Goal: Information Seeking & Learning: Learn about a topic

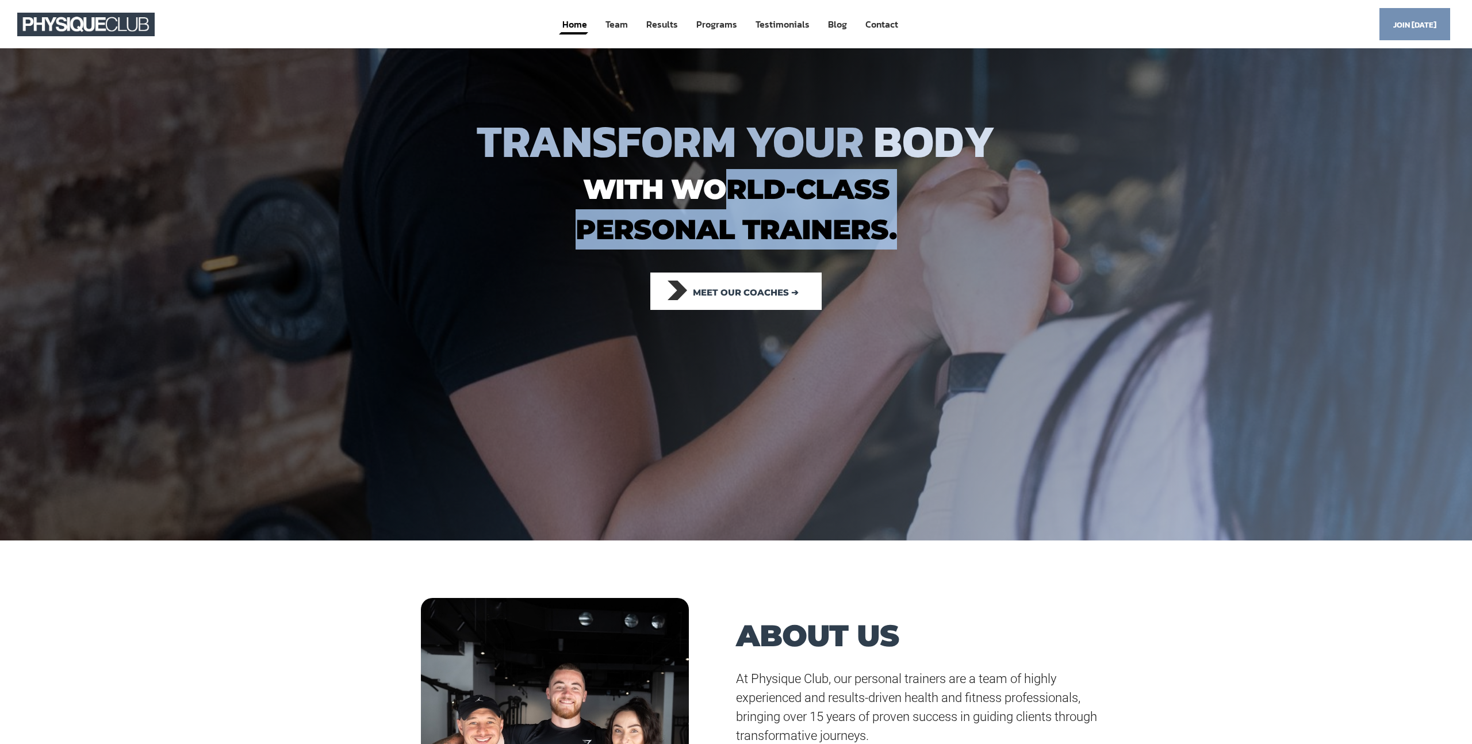
drag, startPoint x: 912, startPoint y: 236, endPoint x: 734, endPoint y: 193, distance: 182.9
click at [734, 193] on h1 "with world-class personal trainers." at bounding box center [736, 209] width 725 height 81
click at [786, 212] on h1 "with world-class personal trainers." at bounding box center [736, 209] width 725 height 81
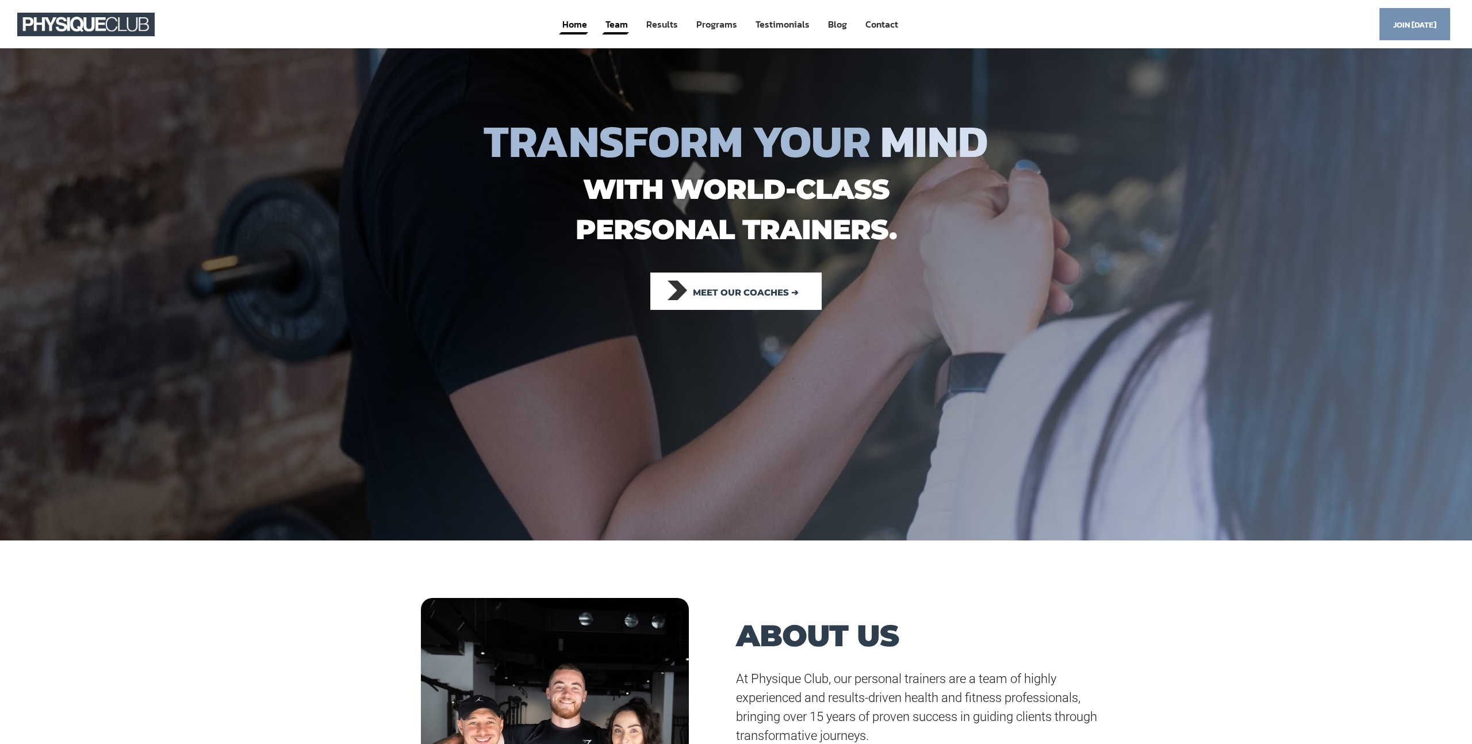
click at [612, 23] on link "Team" at bounding box center [616, 24] width 25 height 21
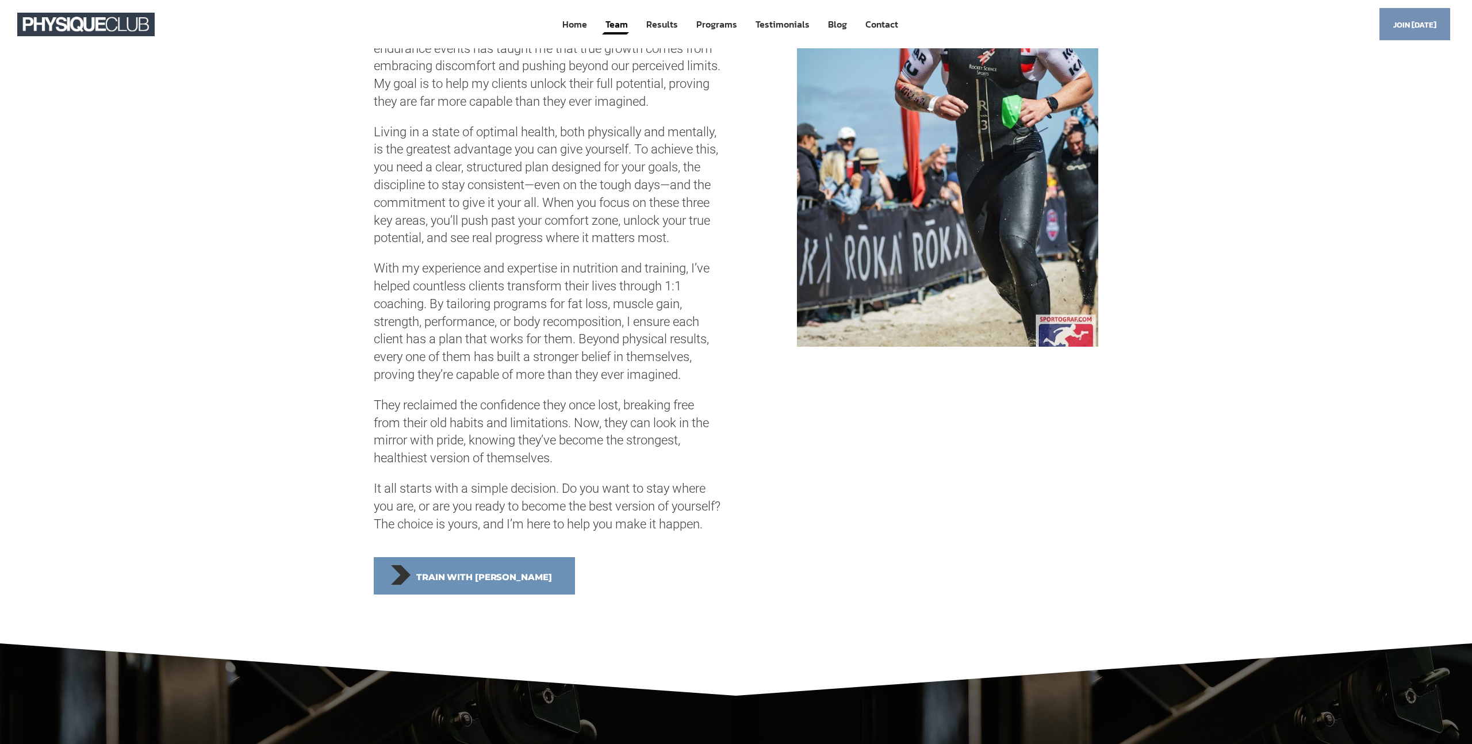
scroll to position [3526, 0]
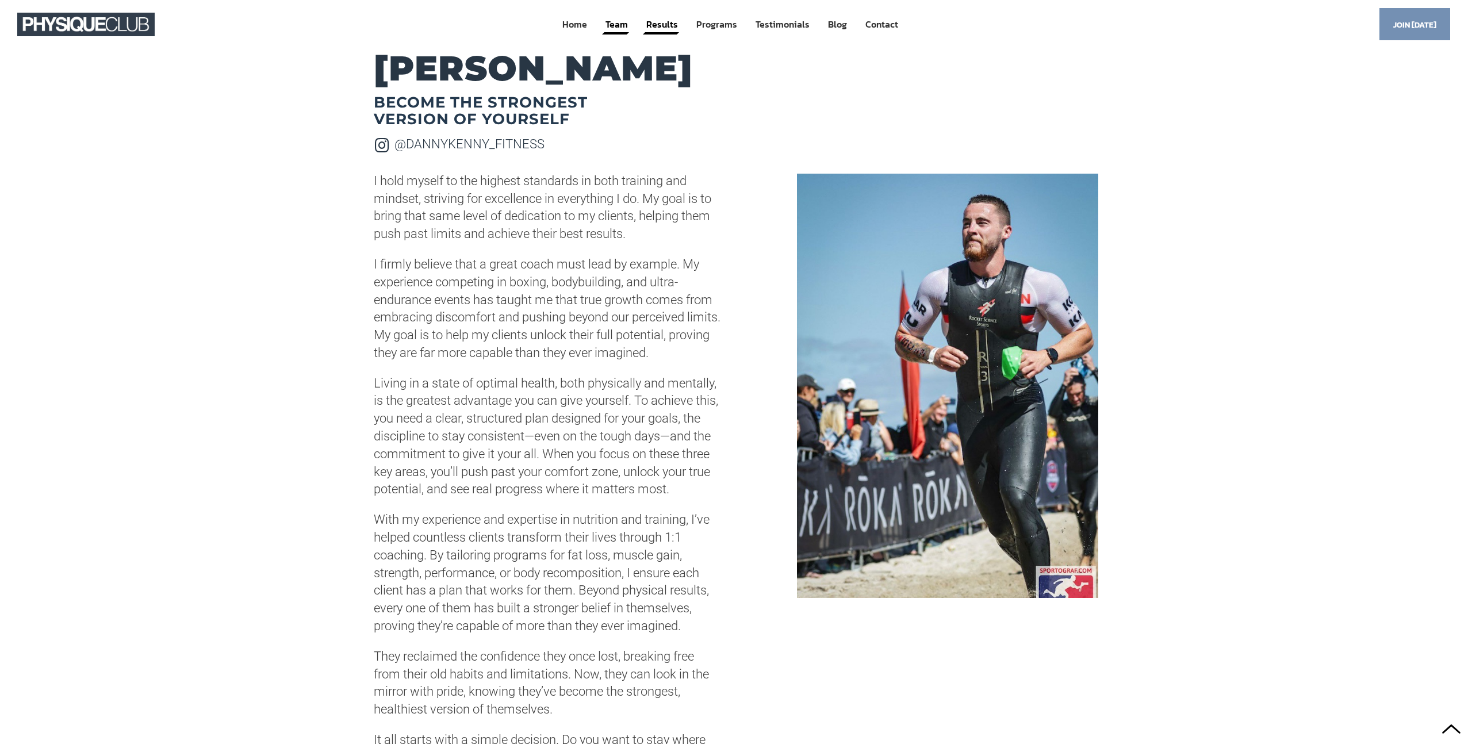
click at [661, 25] on link "Results" at bounding box center [662, 24] width 34 height 21
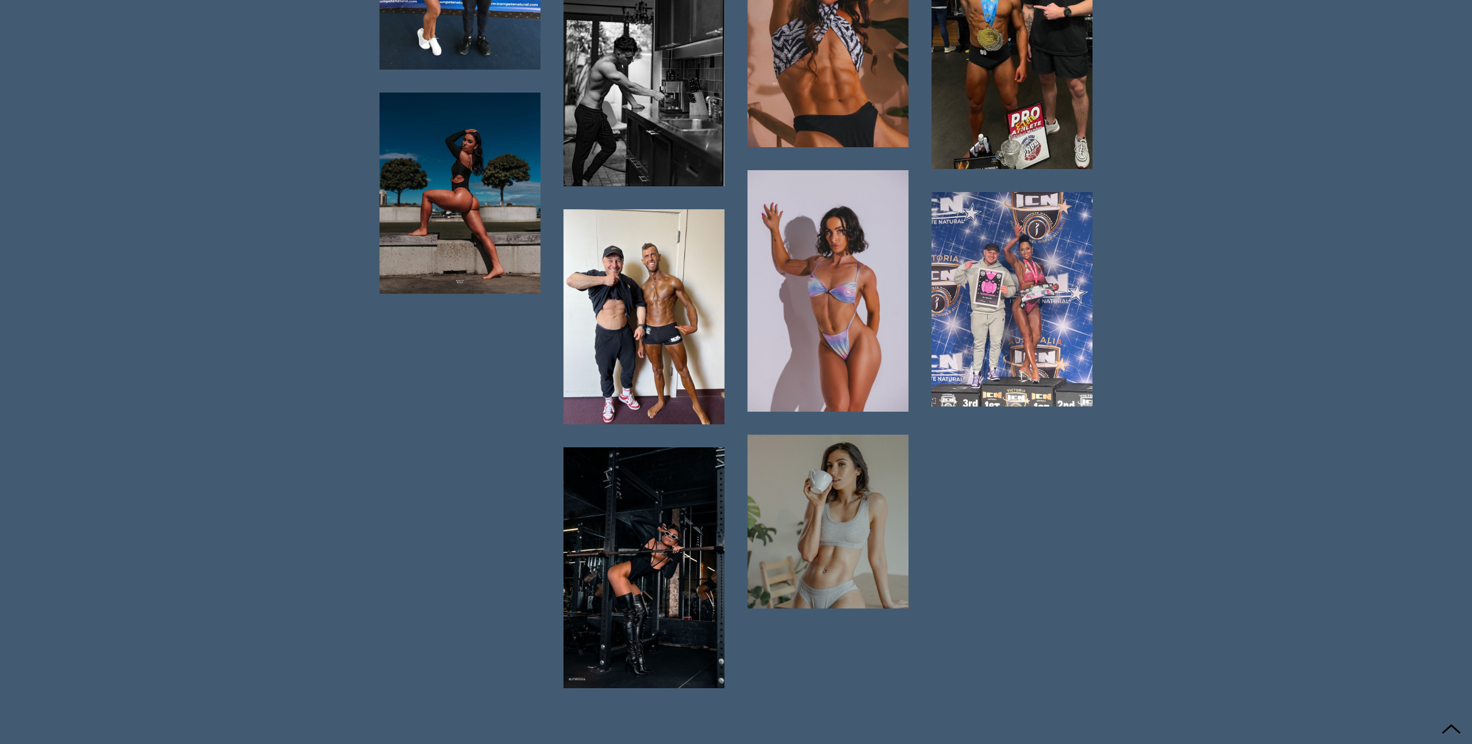
scroll to position [6106, 0]
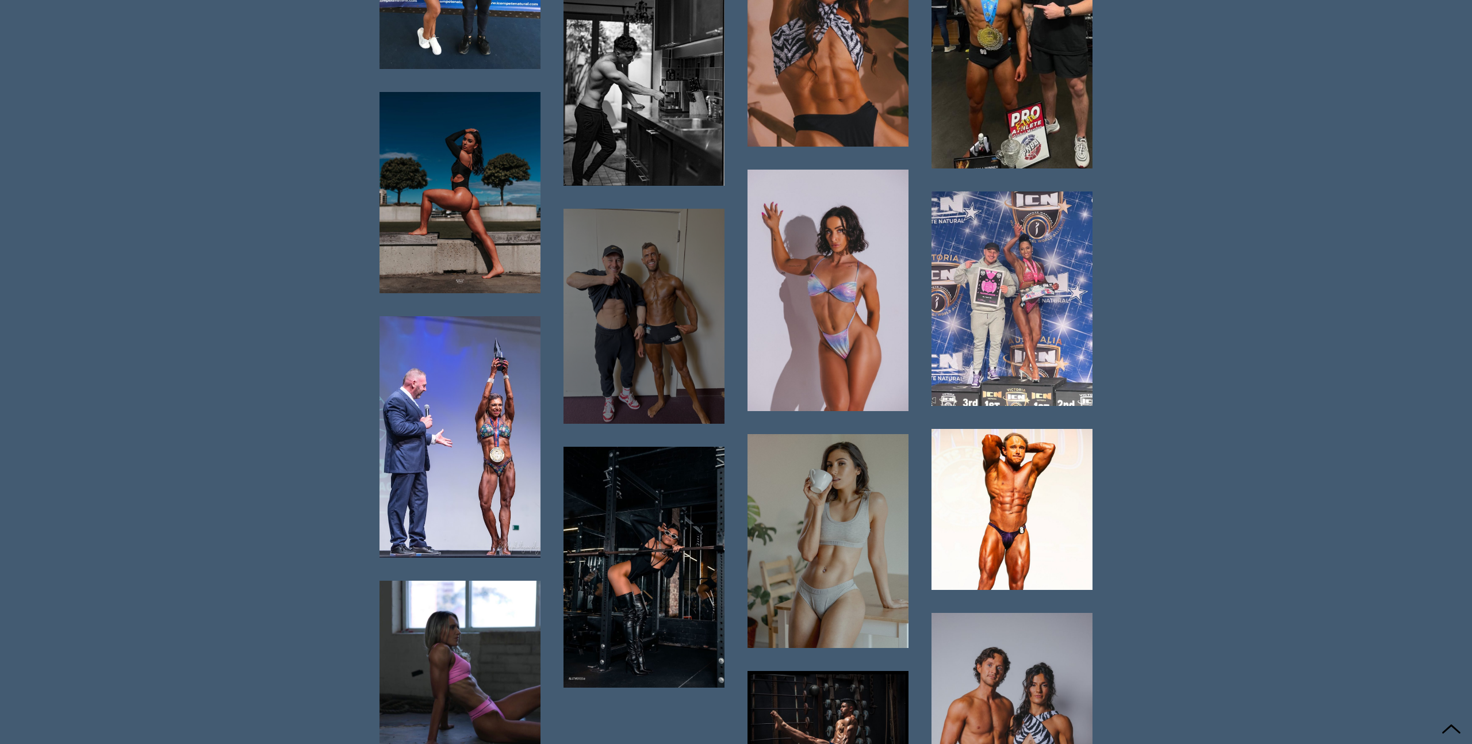
click at [721, 320] on div at bounding box center [644, 316] width 161 height 215
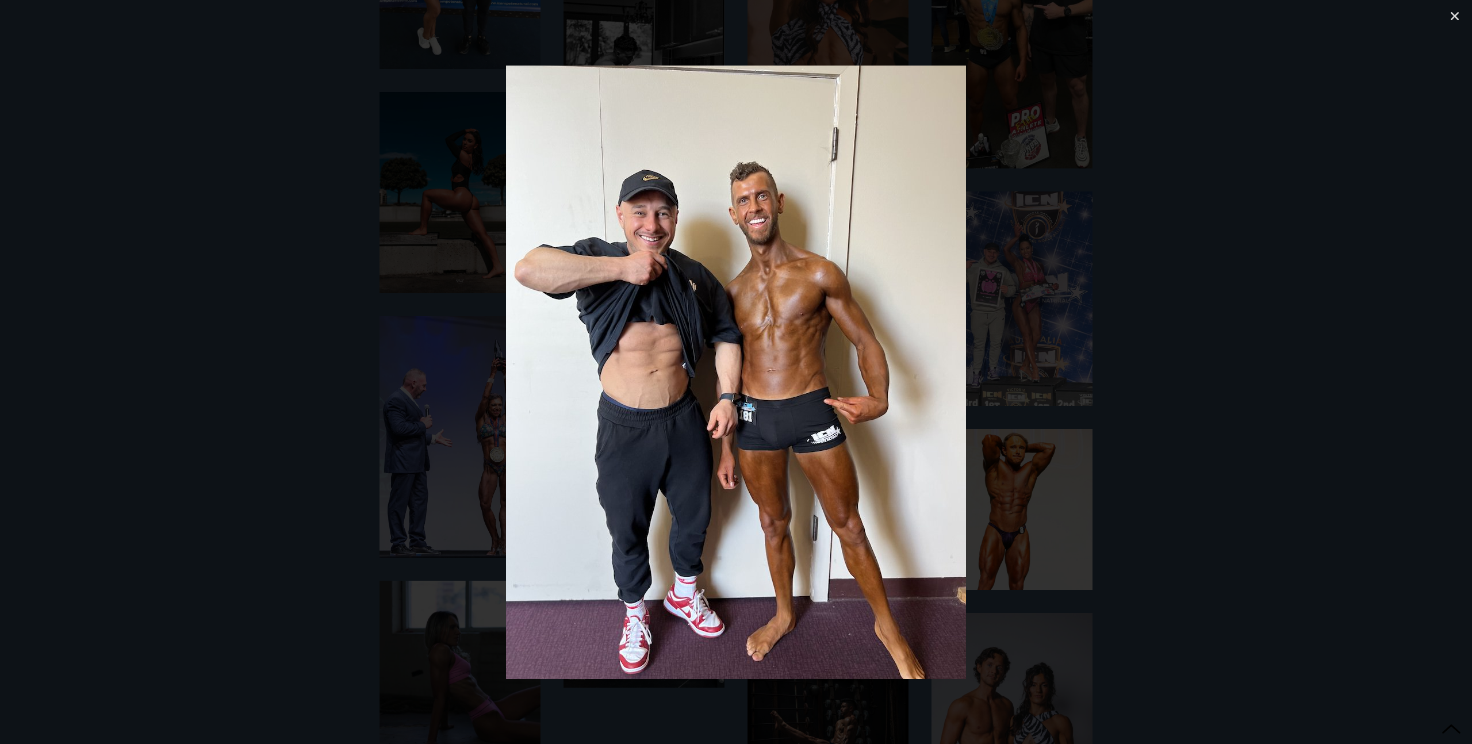
click at [1145, 458] on div at bounding box center [736, 372] width 1392 height 664
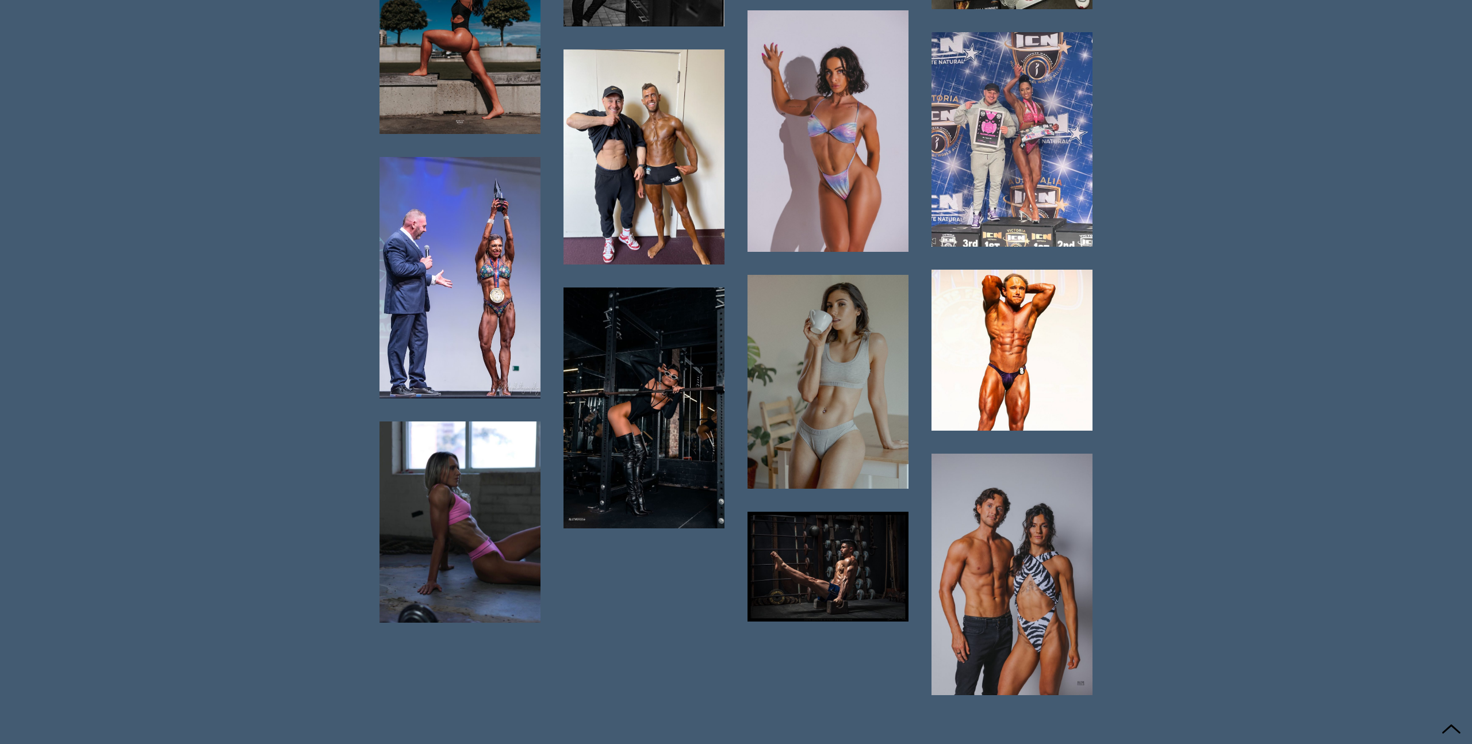
scroll to position [6265, 0]
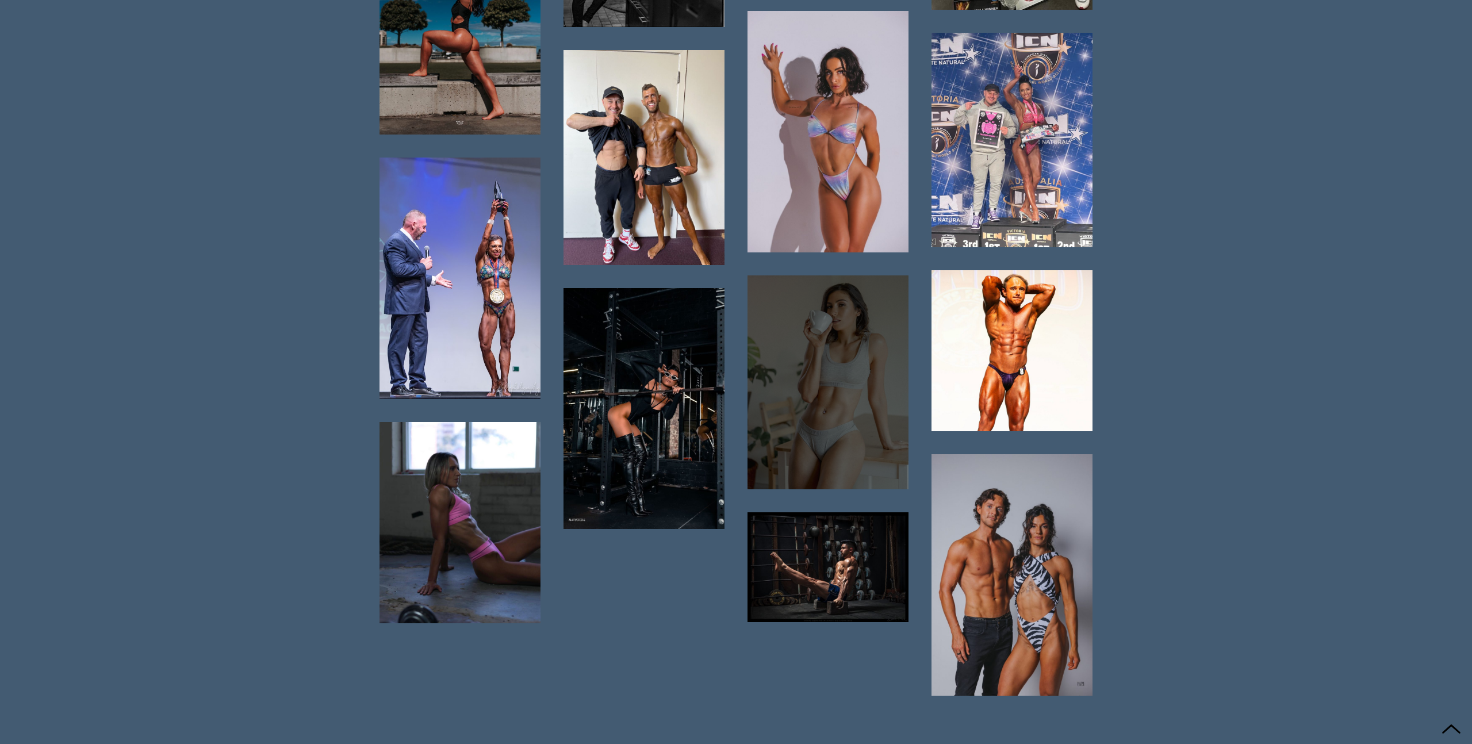
click at [841, 399] on div at bounding box center [828, 382] width 161 height 214
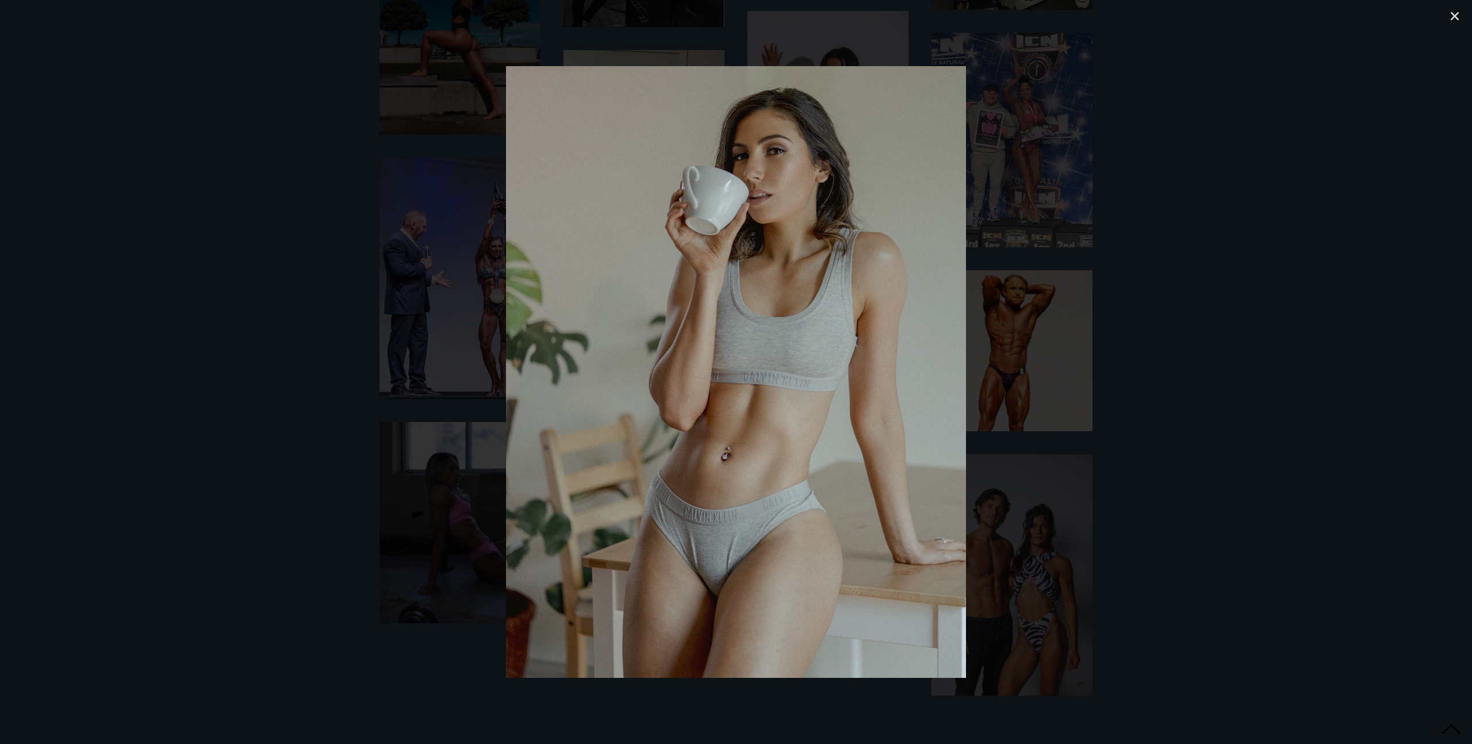
click at [1180, 598] on div at bounding box center [736, 372] width 1392 height 664
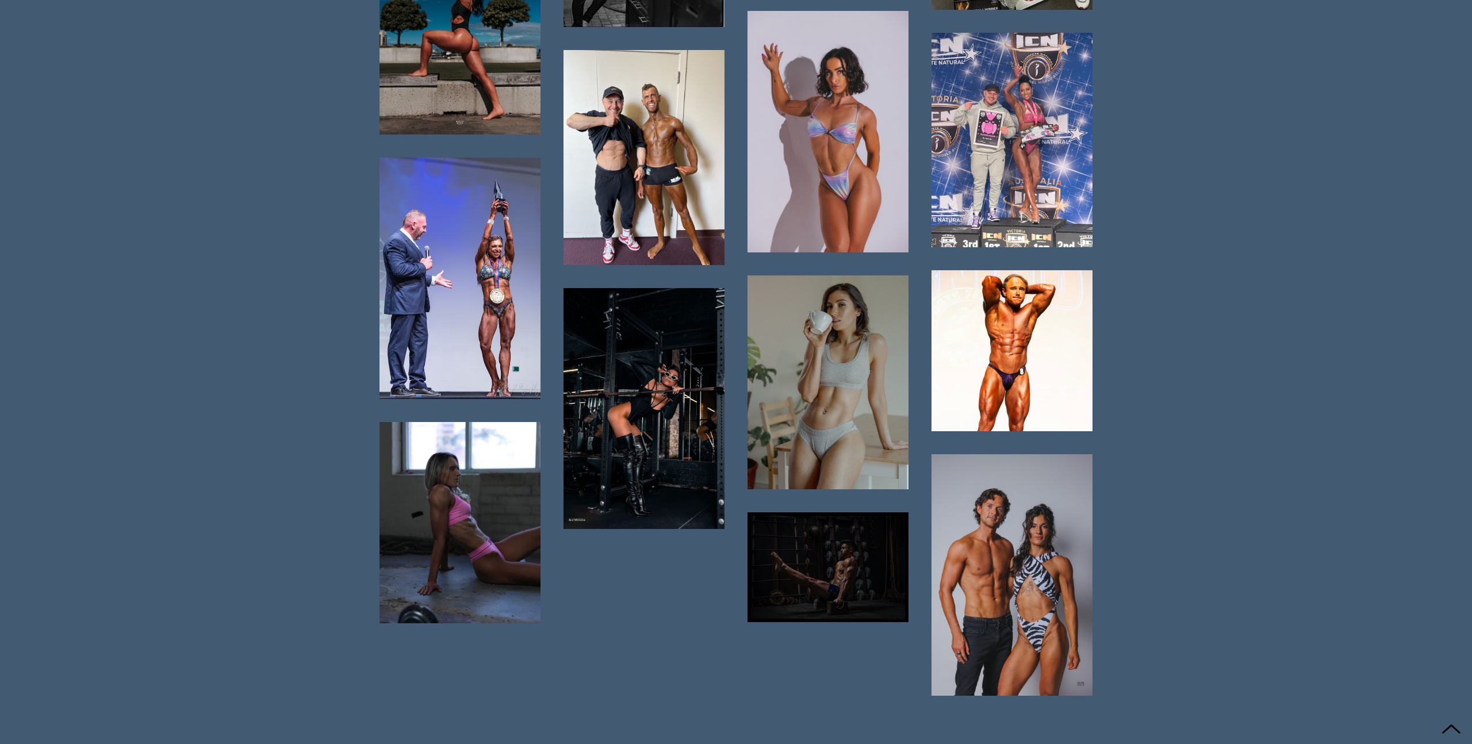
click at [830, 552] on div at bounding box center [828, 567] width 161 height 110
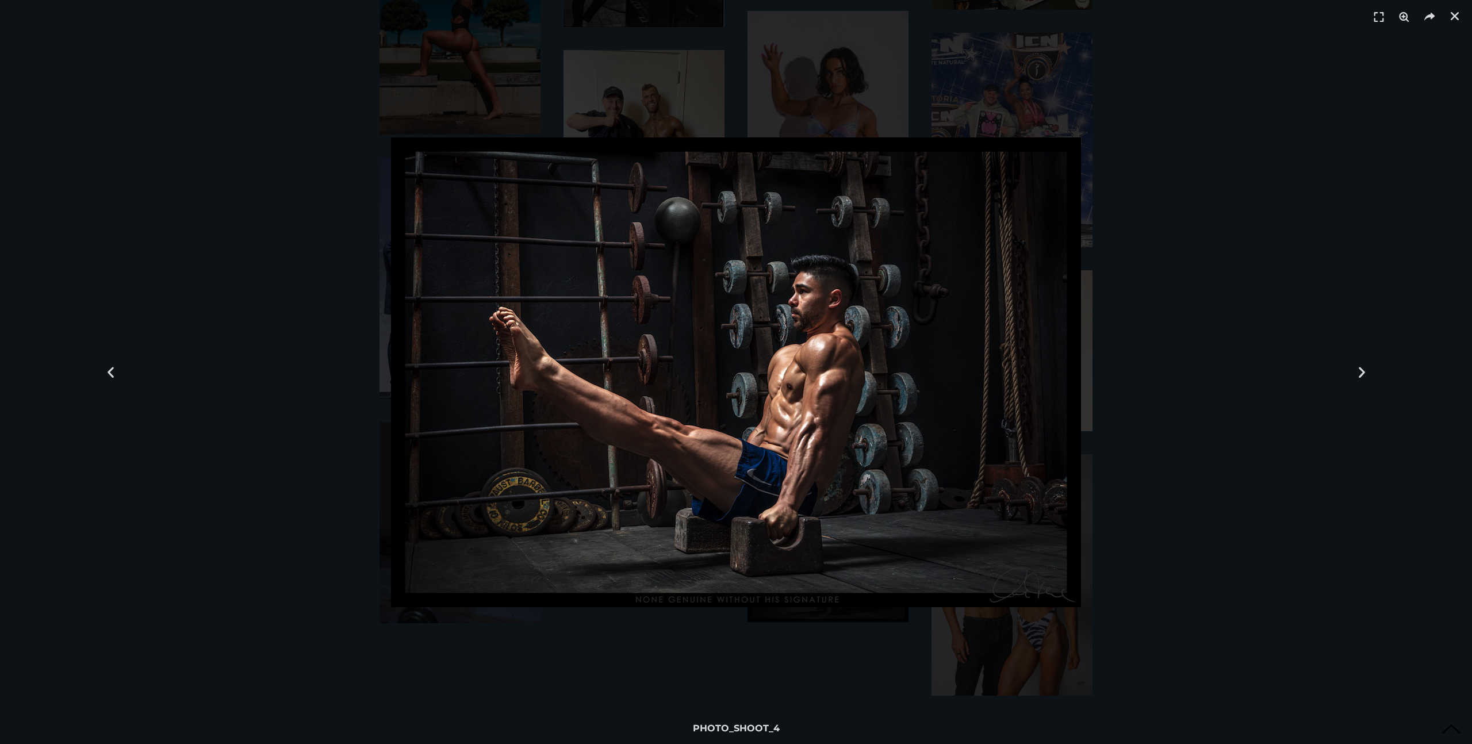
click at [1159, 423] on div at bounding box center [736, 372] width 1392 height 664
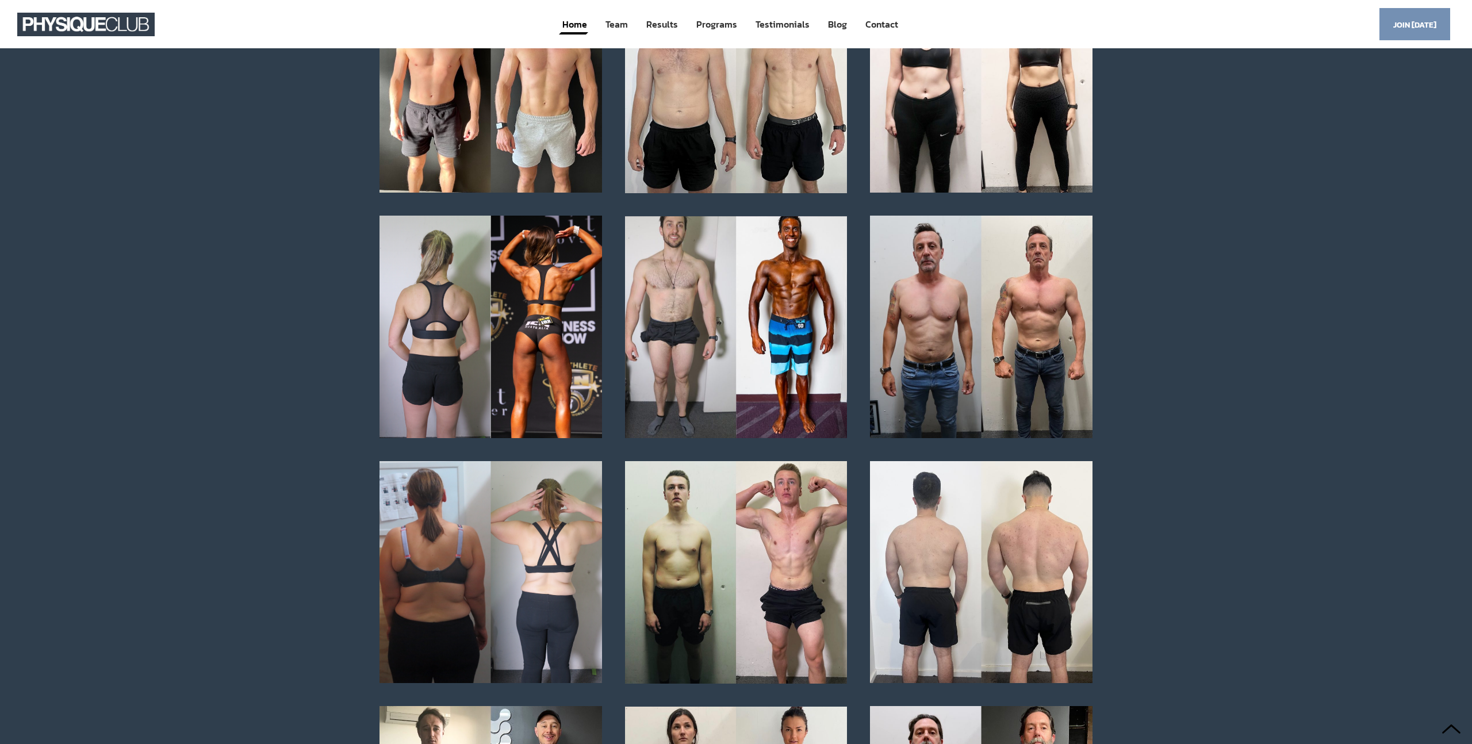
scroll to position [2264, 0]
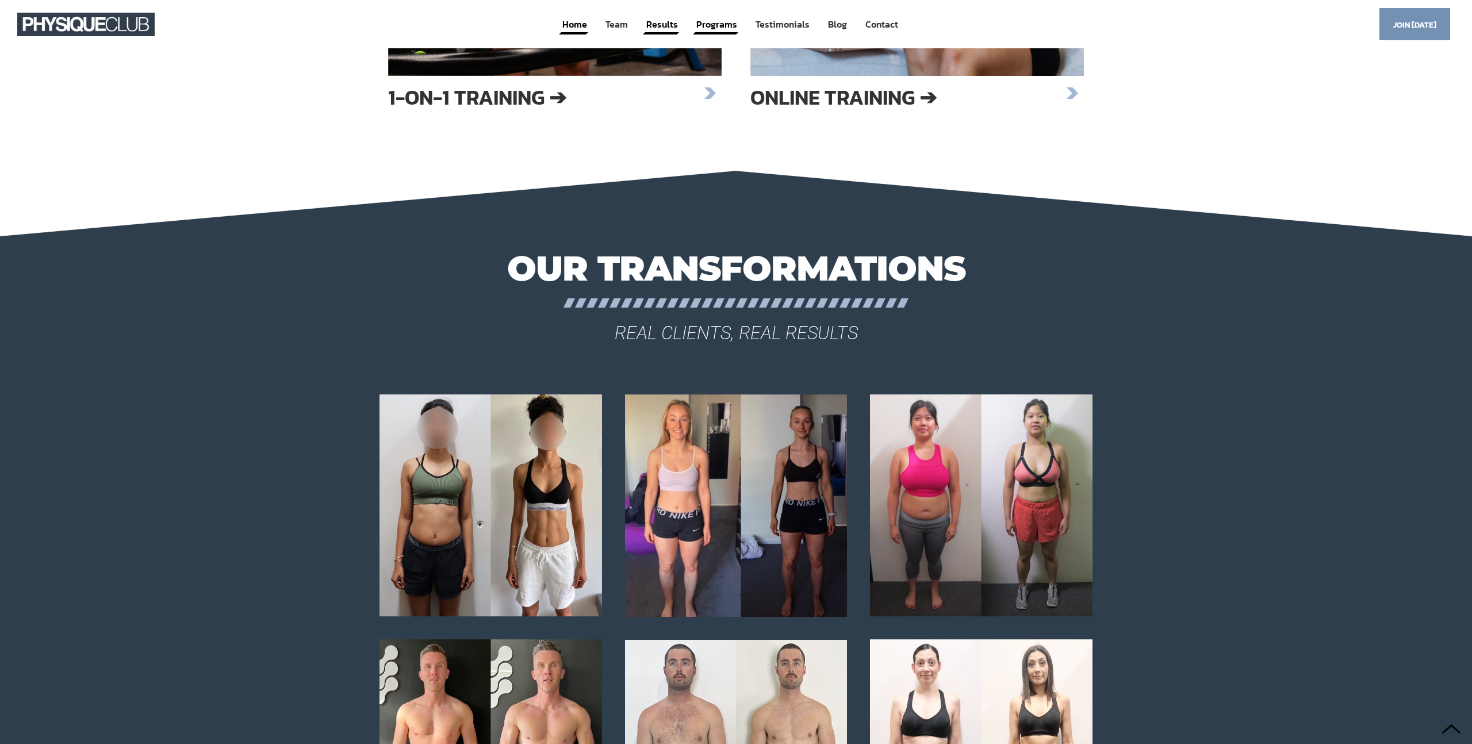
click at [709, 18] on link "Programs" at bounding box center [716, 24] width 43 height 21
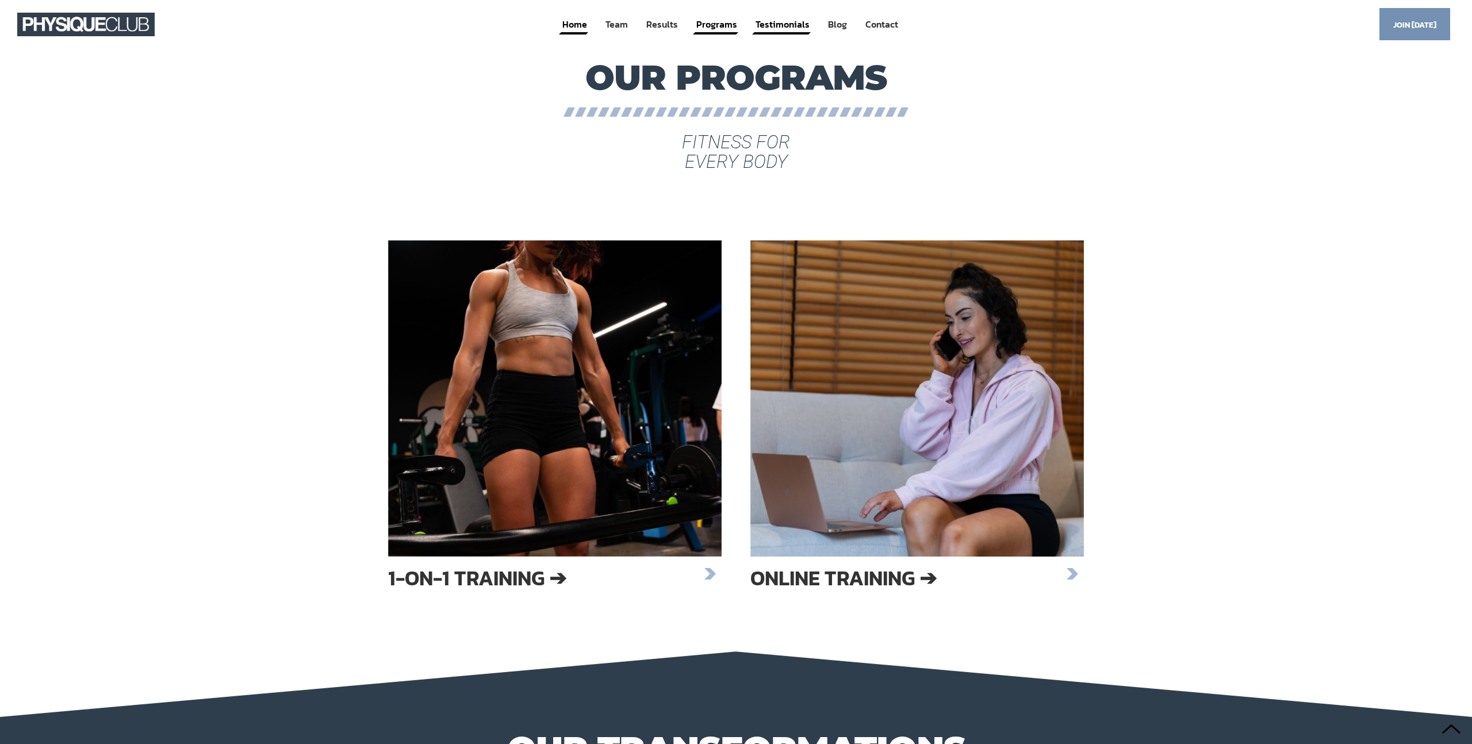
click at [787, 28] on link "Testimonials" at bounding box center [783, 24] width 56 height 21
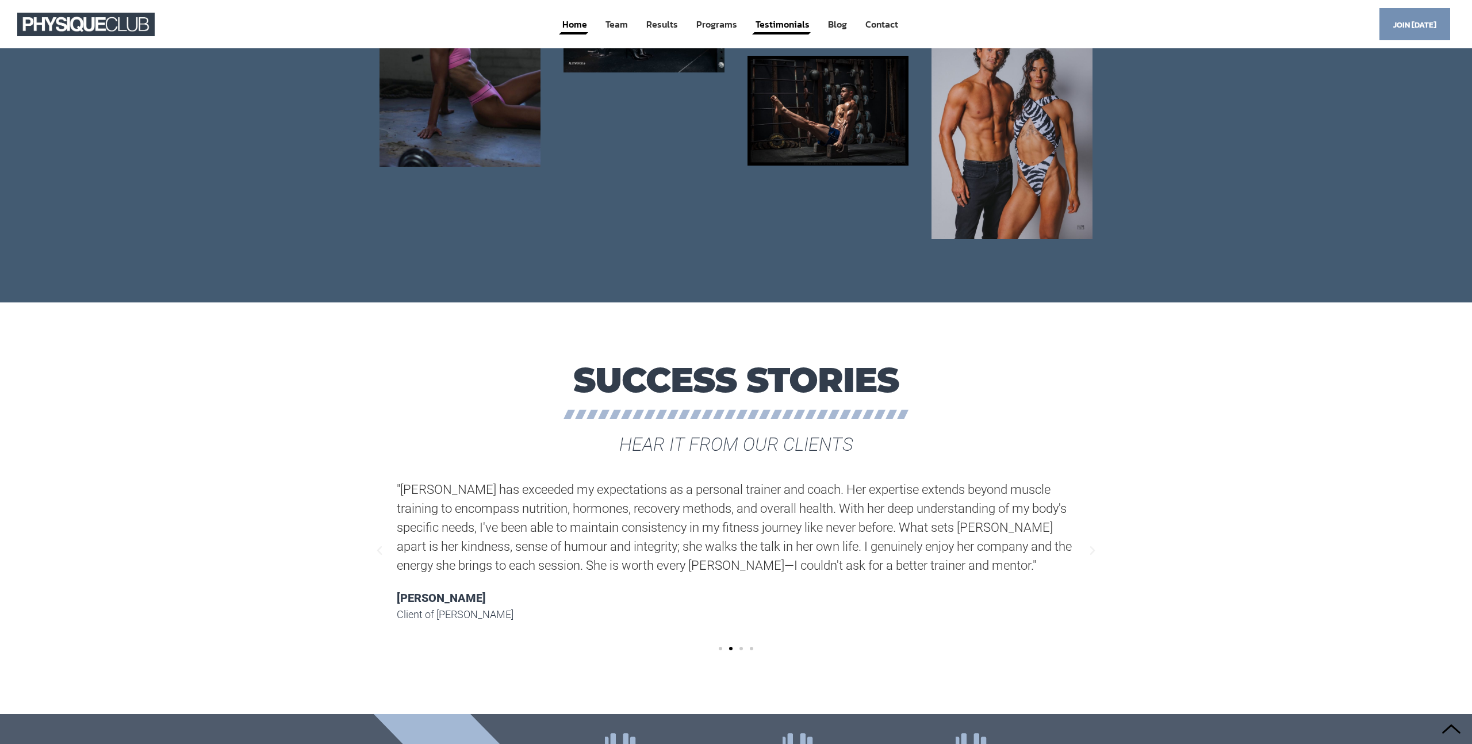
scroll to position [8014, 0]
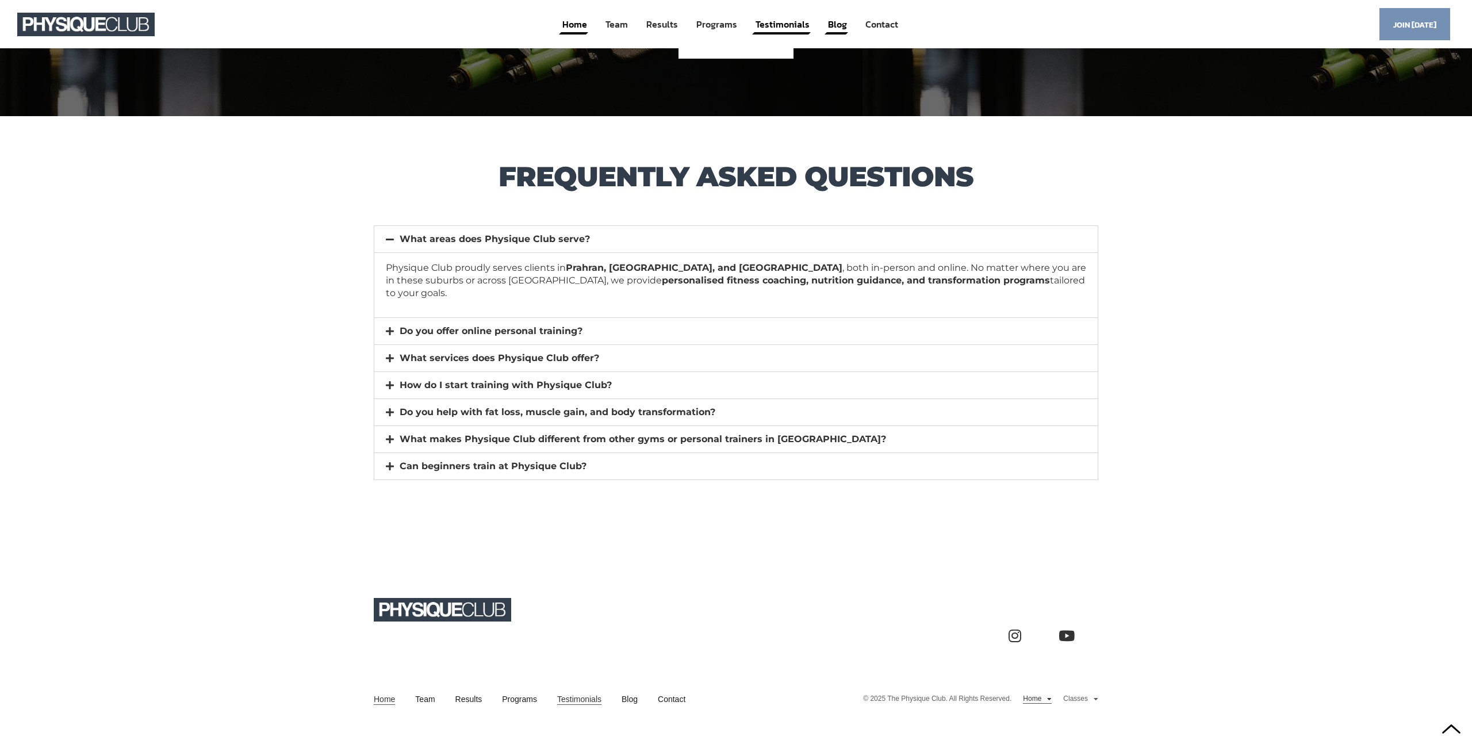
click at [833, 29] on link "Blog" at bounding box center [837, 24] width 21 height 21
